Goal: Check status

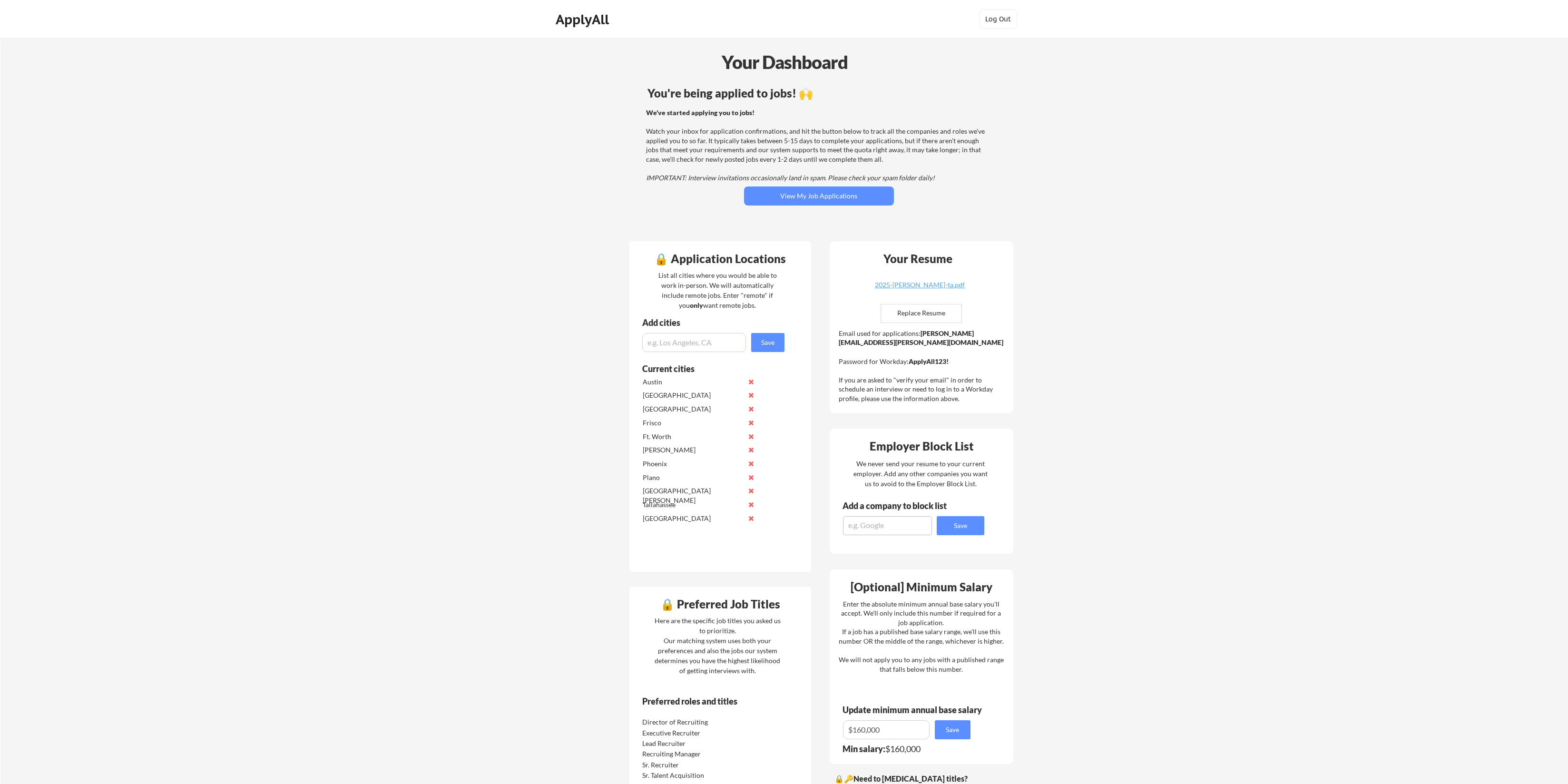
click at [810, 185] on div "You're being applied to jobs! 🙌 We've started applying you to jobs! Watch your …" at bounding box center [819, 159] width 384 height 152
click at [814, 195] on button "View My Job Applications" at bounding box center [819, 196] width 150 height 19
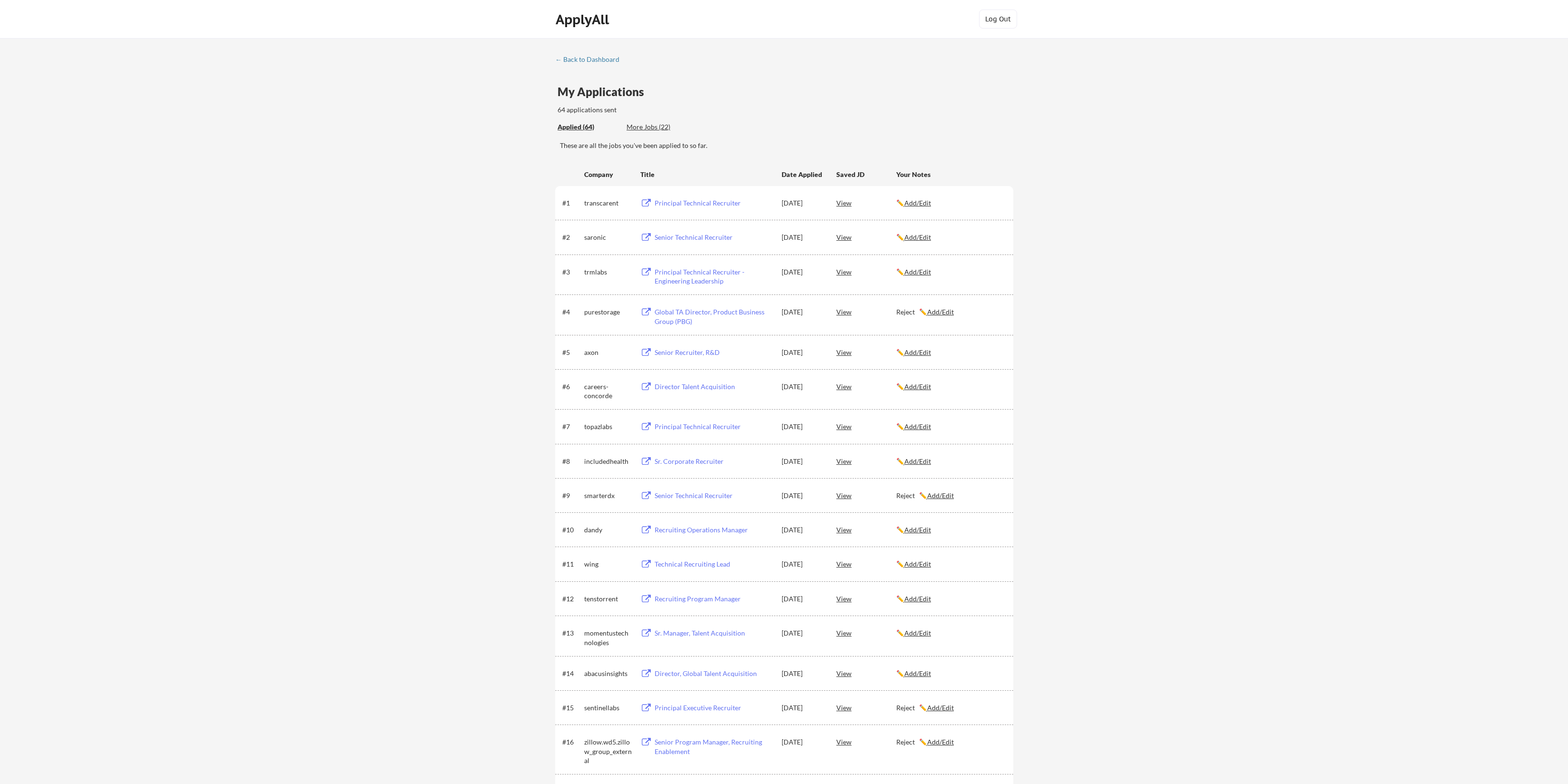
click at [648, 125] on div "More Jobs (22)" at bounding box center [661, 127] width 70 height 10
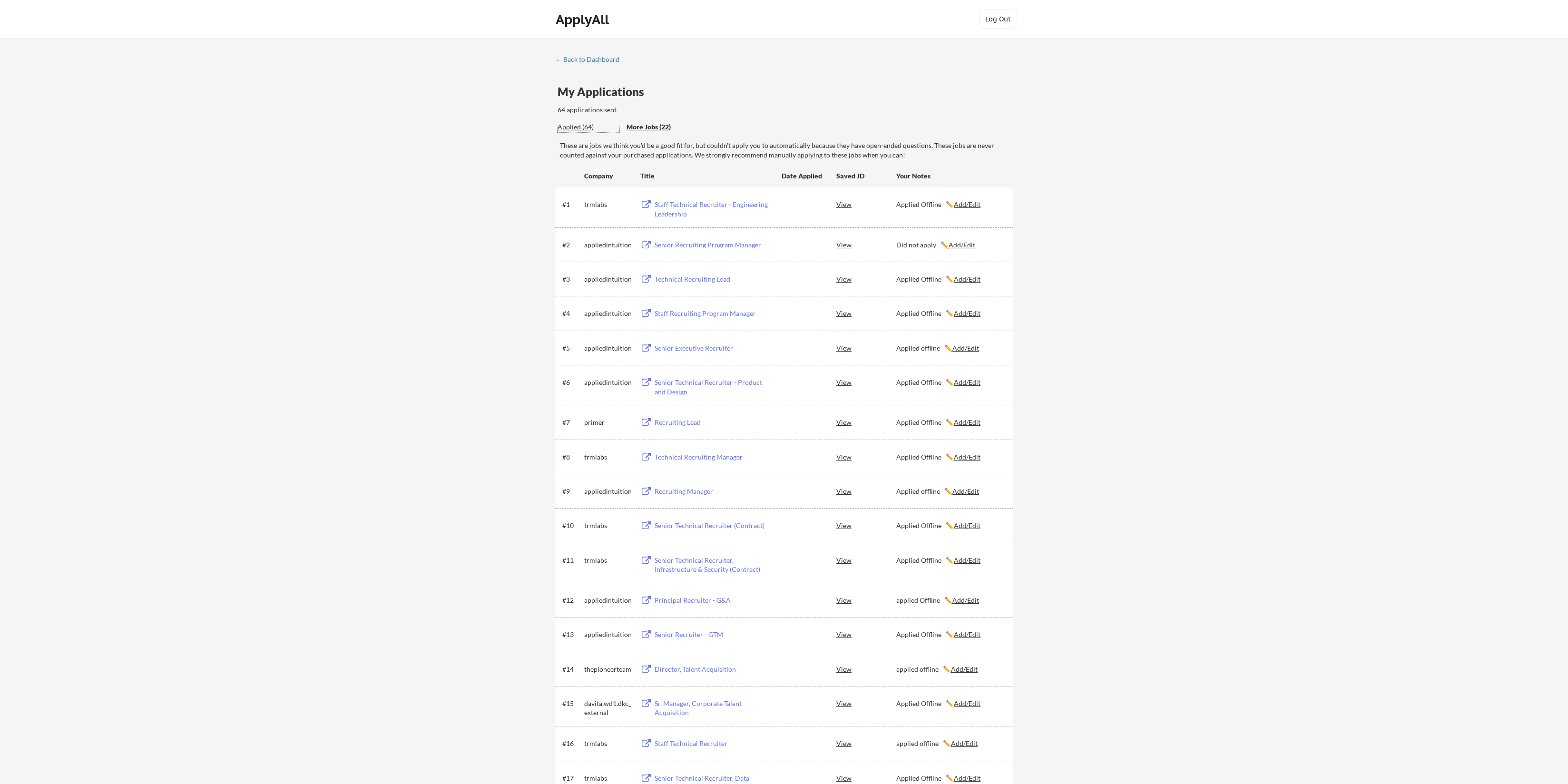
click at [576, 127] on div "Applied (64)" at bounding box center [588, 127] width 62 height 10
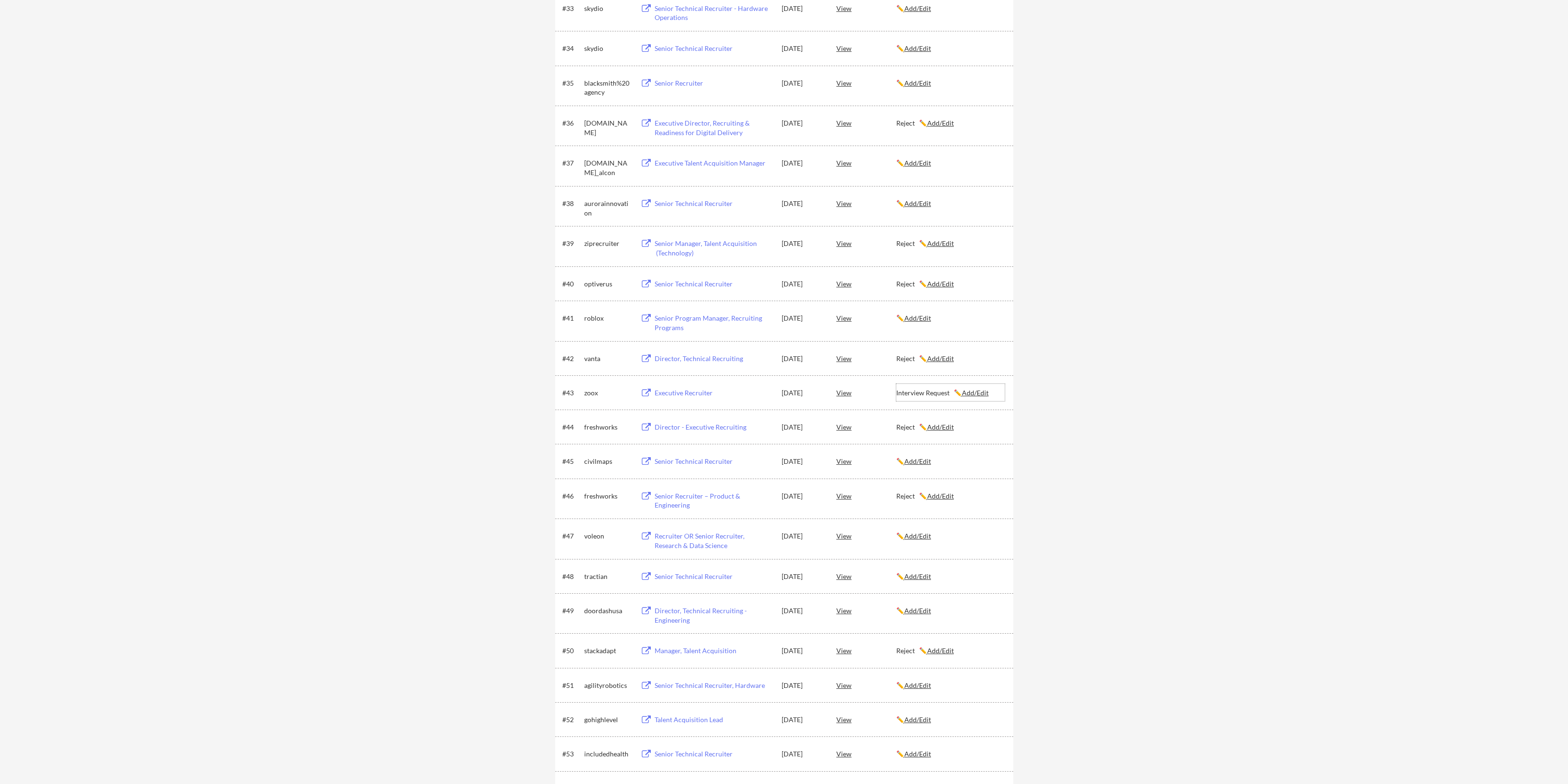
click at [975, 390] on u "Add/Edit" at bounding box center [975, 392] width 27 height 8
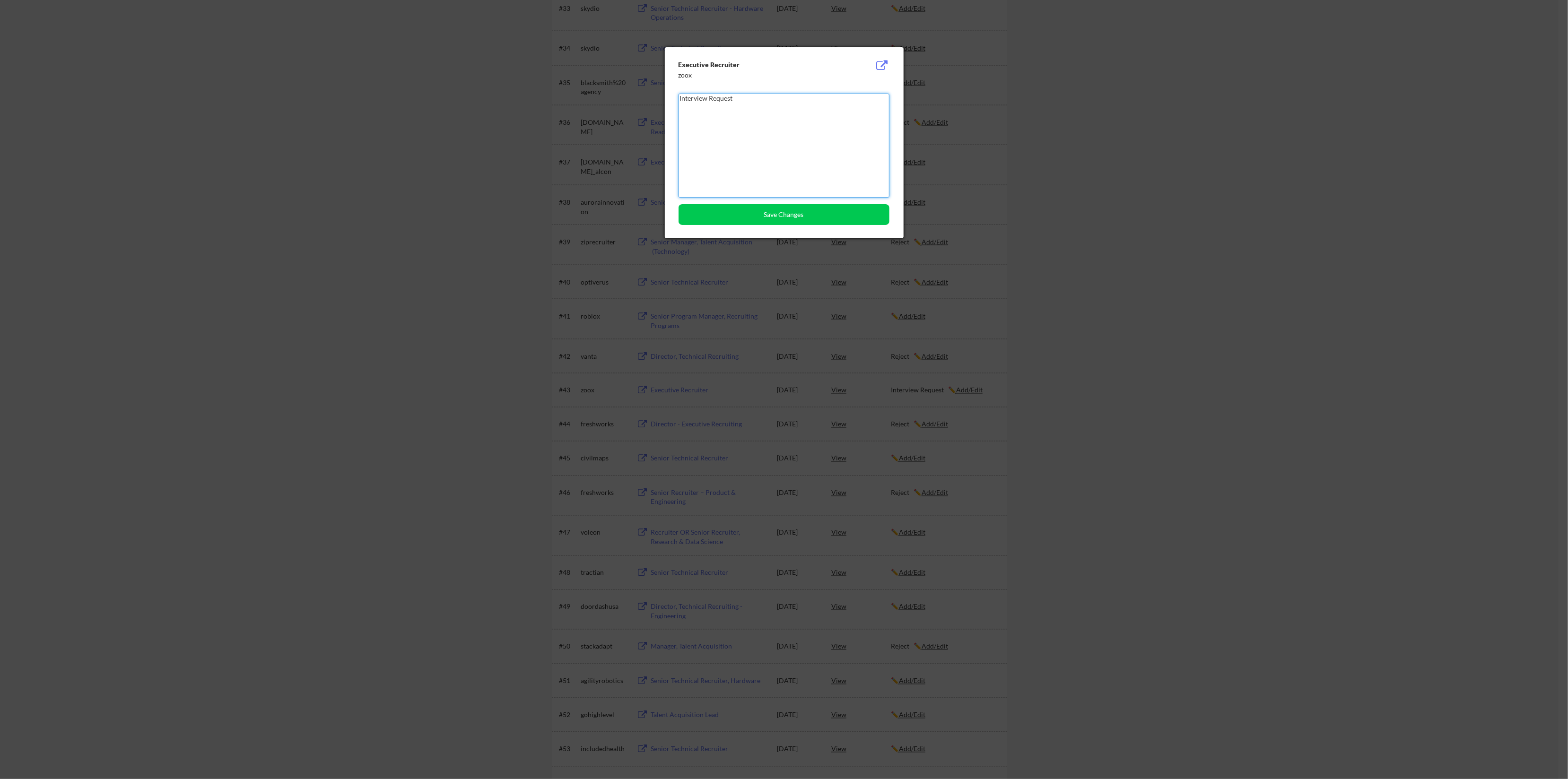
click at [742, 97] on textarea "Interview Request" at bounding box center [784, 145] width 211 height 104
type textarea "Interview Request Not Selected"
click at [783, 213] on button "Save Changes" at bounding box center [784, 215] width 211 height 21
